Goal: Information Seeking & Learning: Learn about a topic

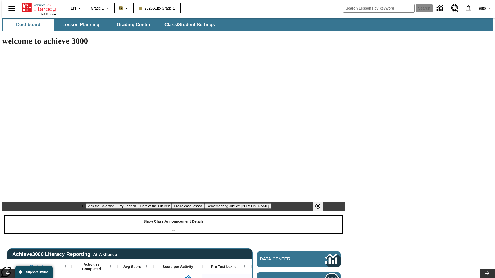
click at [174, 216] on div "Show Class Announcement Details" at bounding box center [174, 225] width 338 height 18
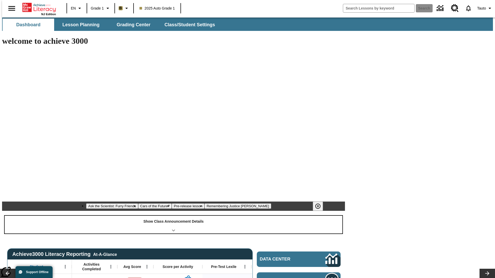
click at [174, 216] on div "Show Class Announcement Details" at bounding box center [174, 225] width 338 height 18
